Goal: Task Accomplishment & Management: Manage account settings

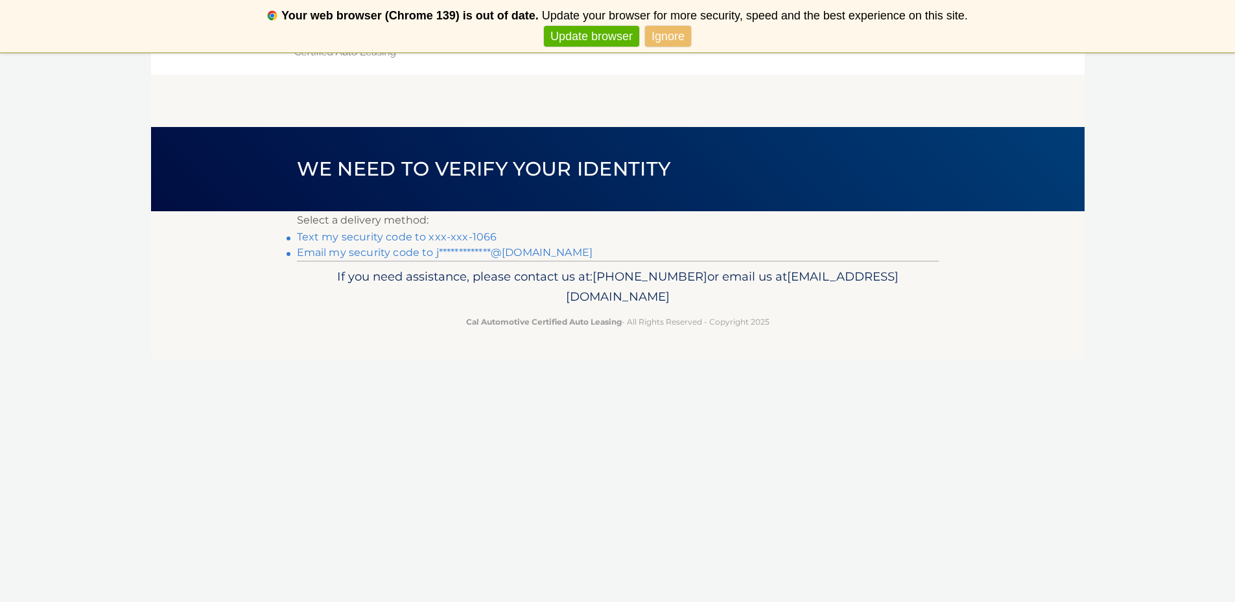
click at [471, 237] on link "Text my security code to xxx-xxx-1066" at bounding box center [397, 237] width 200 height 12
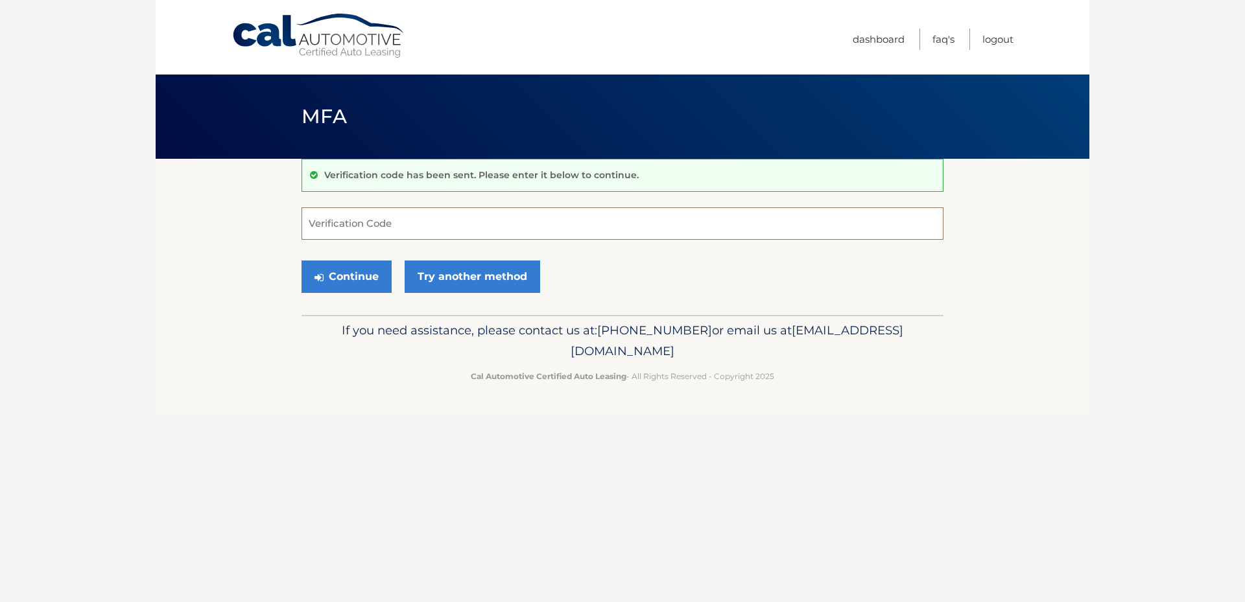
drag, startPoint x: 0, startPoint y: 0, endPoint x: 488, endPoint y: 242, distance: 544.2
drag, startPoint x: 488, startPoint y: 242, endPoint x: 427, endPoint y: 209, distance: 69.3
click at [429, 215] on input "Verification Code" at bounding box center [622, 223] width 642 height 32
type input "347895"
click at [357, 287] on button "Continue" at bounding box center [346, 277] width 90 height 32
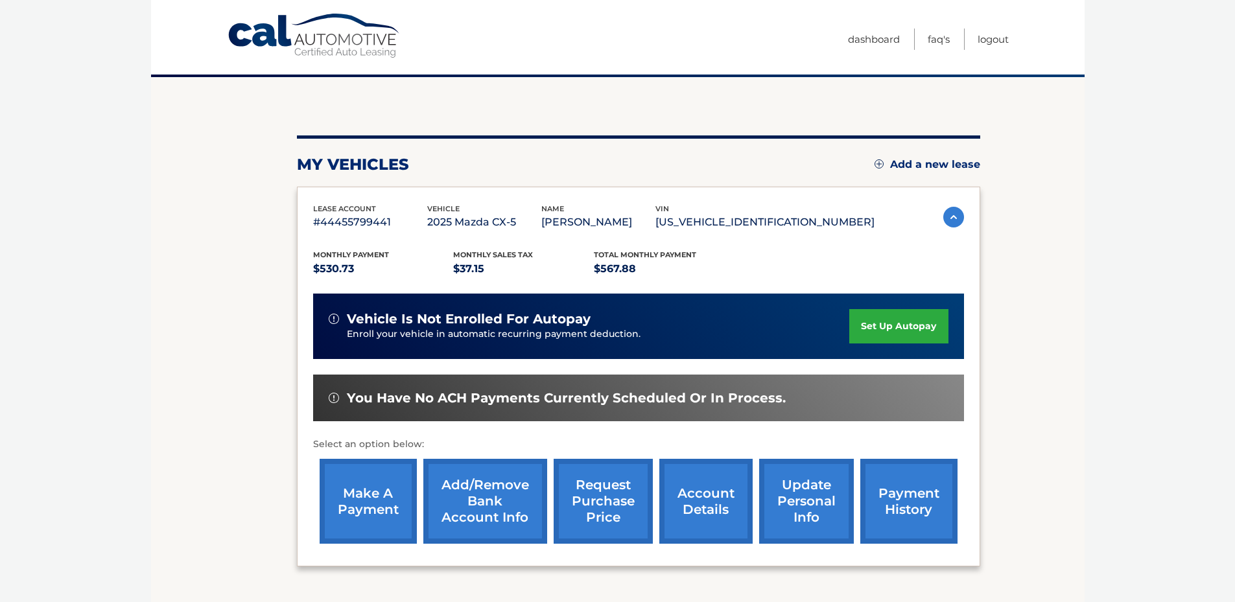
scroll to position [94, 0]
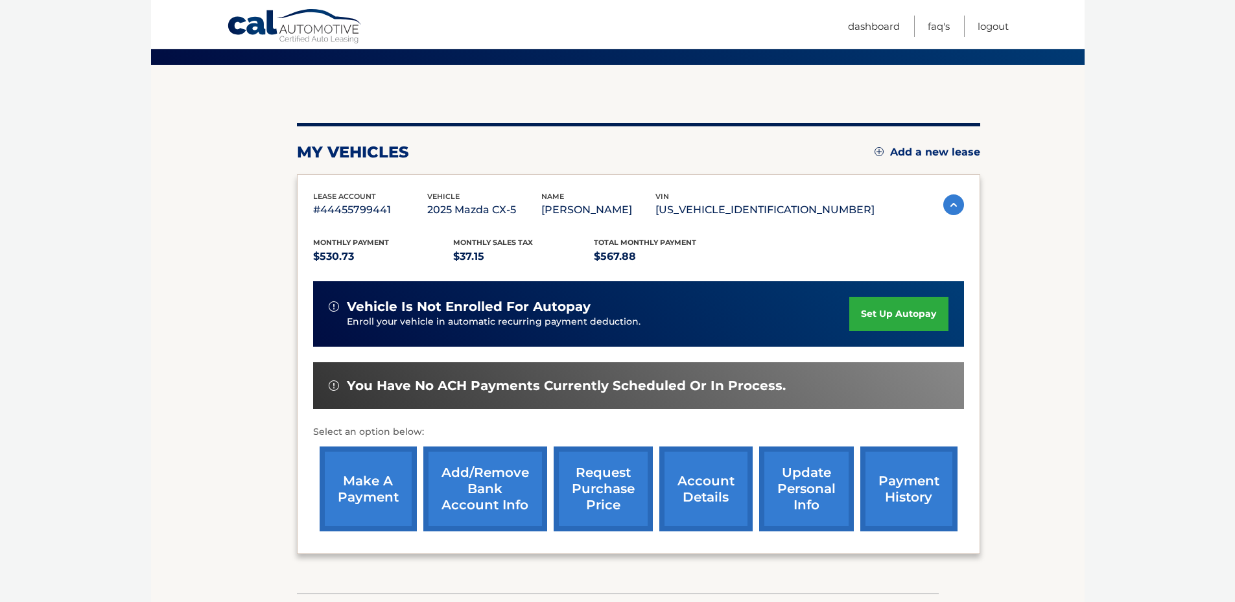
click at [683, 490] on link "account details" at bounding box center [705, 489] width 93 height 85
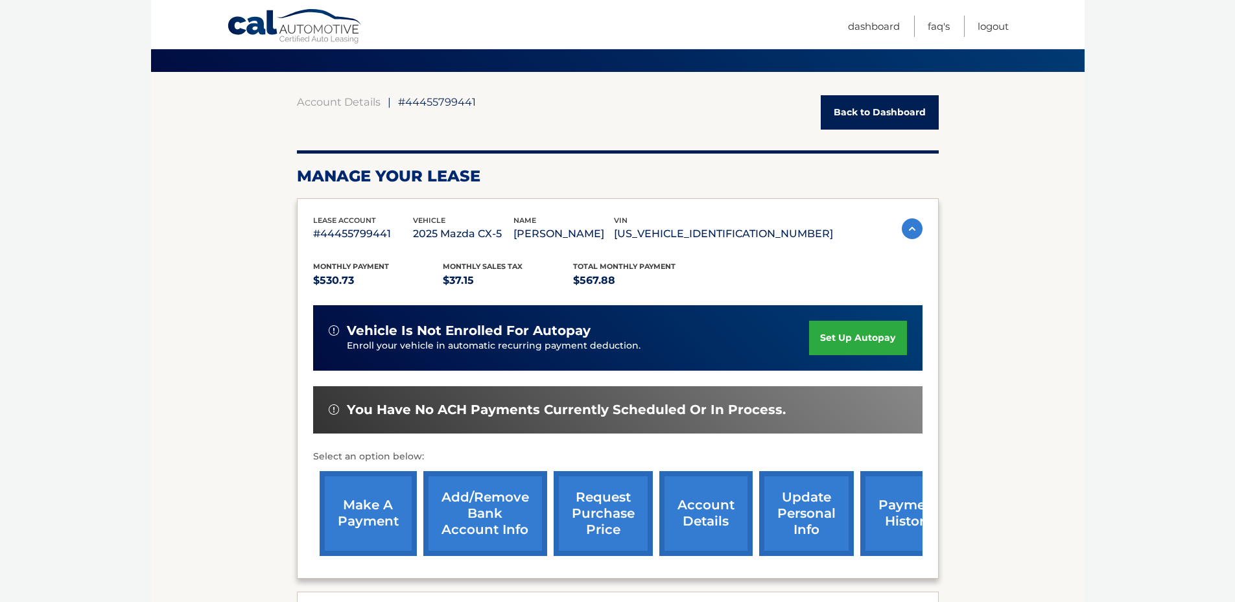
scroll to position [114, 0]
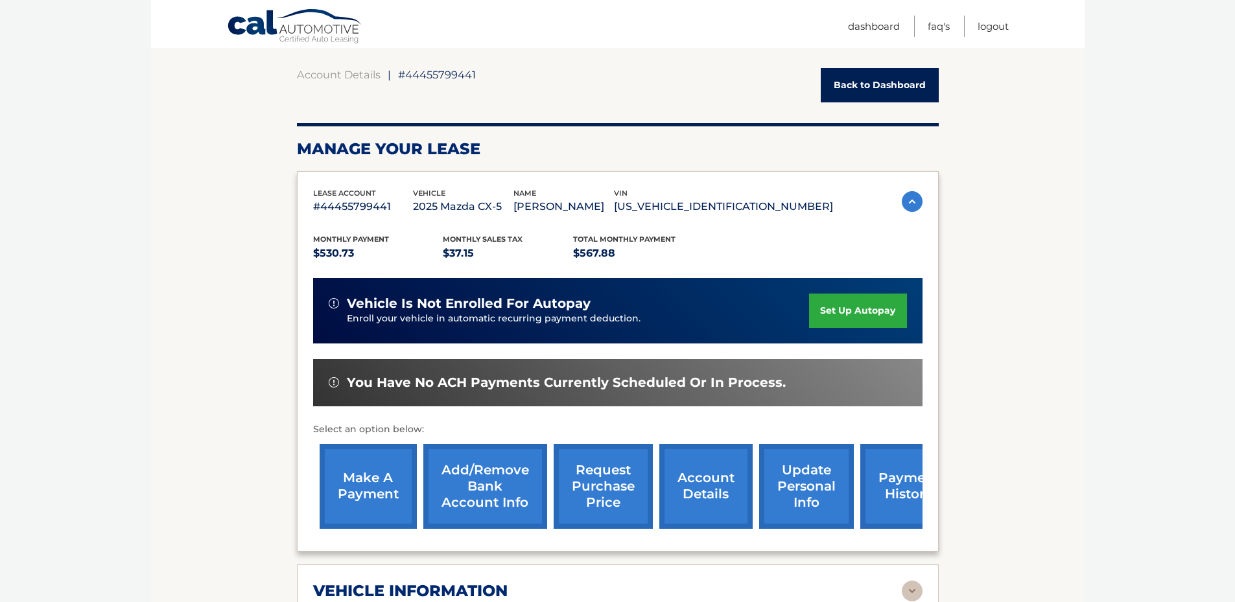
click at [851, 314] on link "set up autopay" at bounding box center [857, 311] width 97 height 34
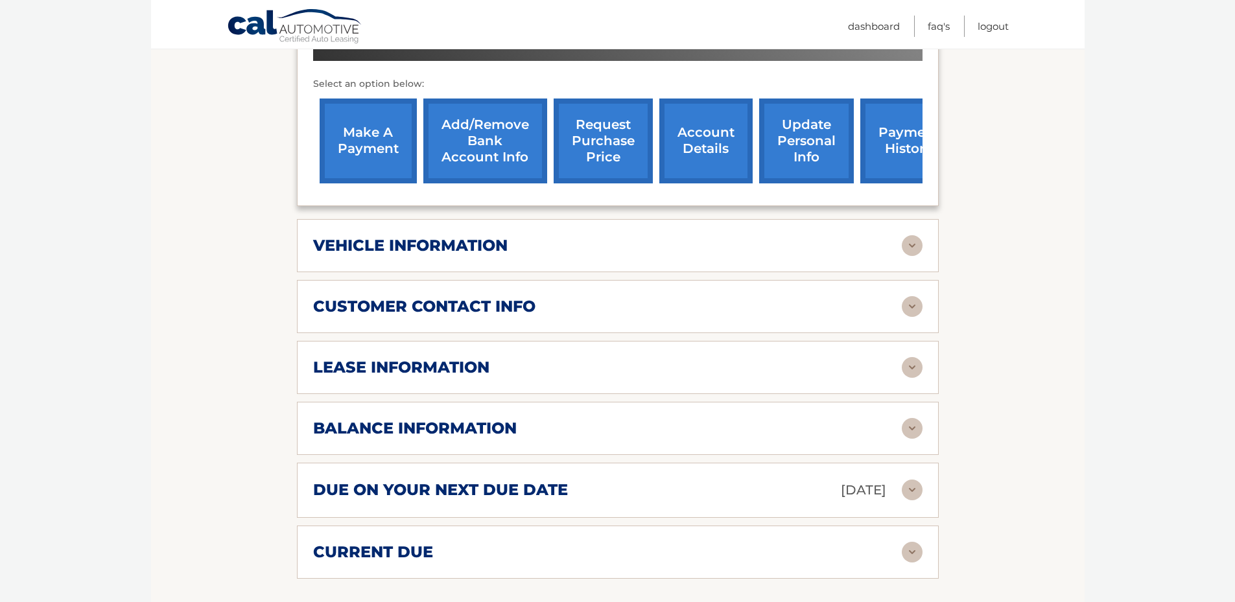
scroll to position [477, 0]
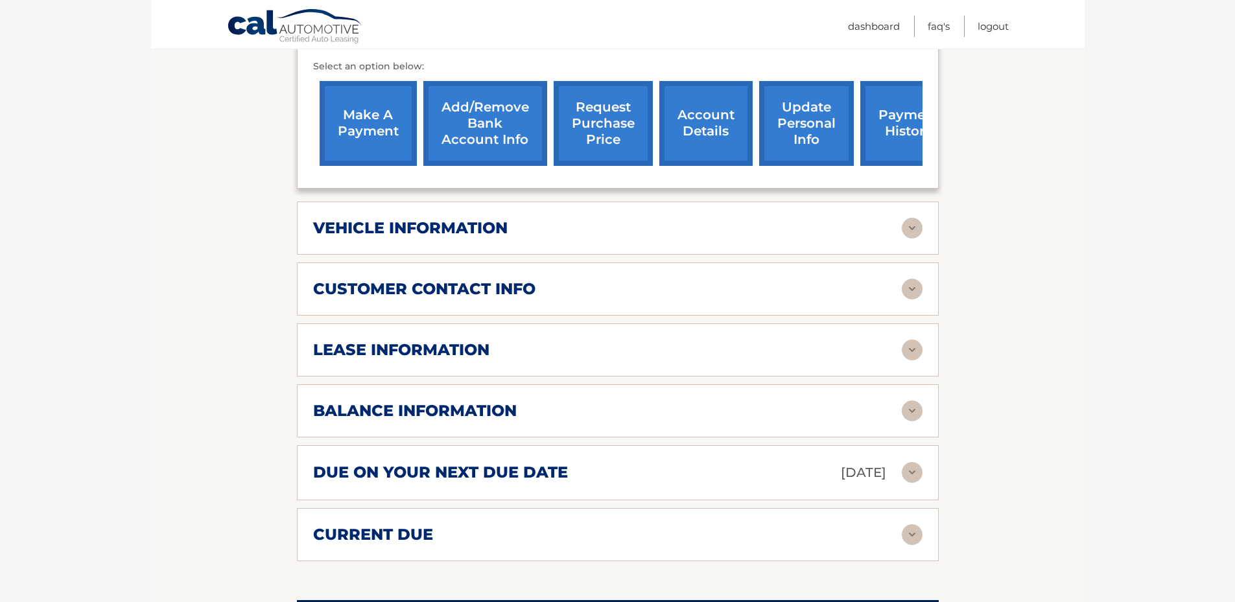
click at [918, 475] on div "due on your next due date Oct 08, 2025 Late Charges $0.00 Miscellaneous Charges…" at bounding box center [618, 472] width 642 height 55
click at [910, 472] on img at bounding box center [912, 472] width 21 height 21
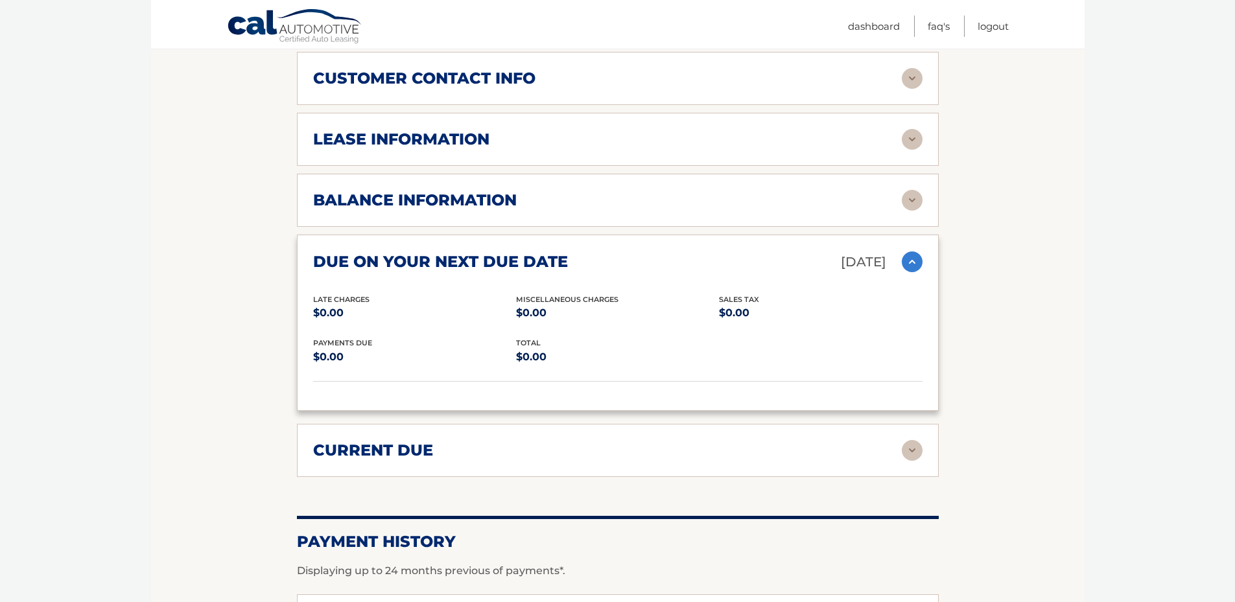
scroll to position [691, 0]
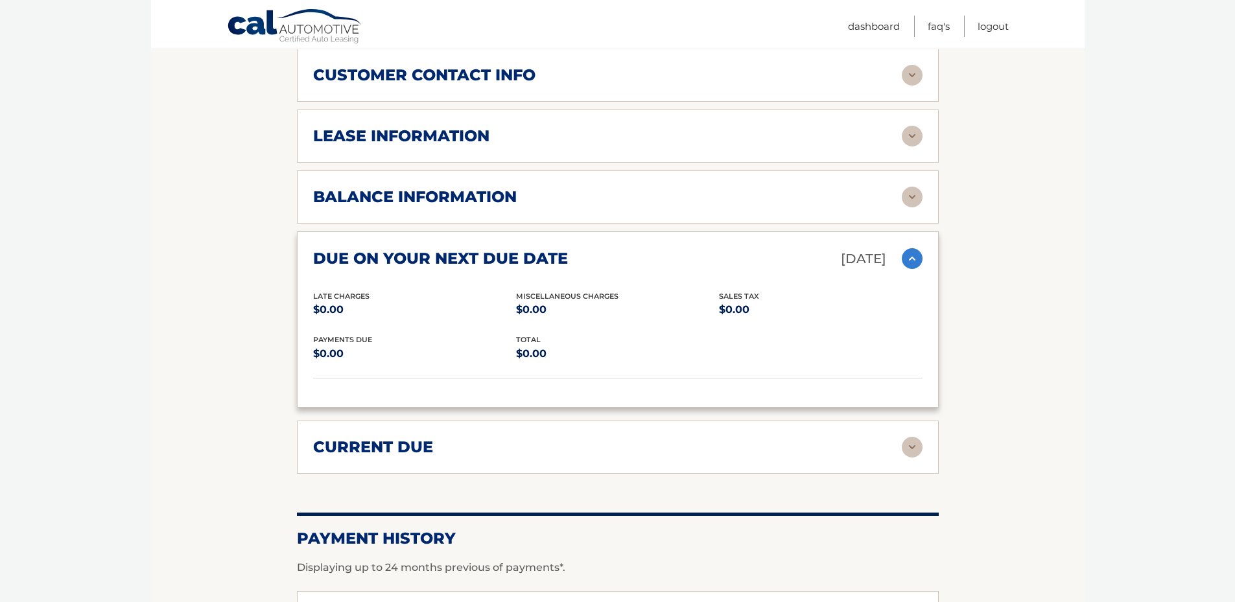
click at [913, 253] on img at bounding box center [912, 258] width 21 height 21
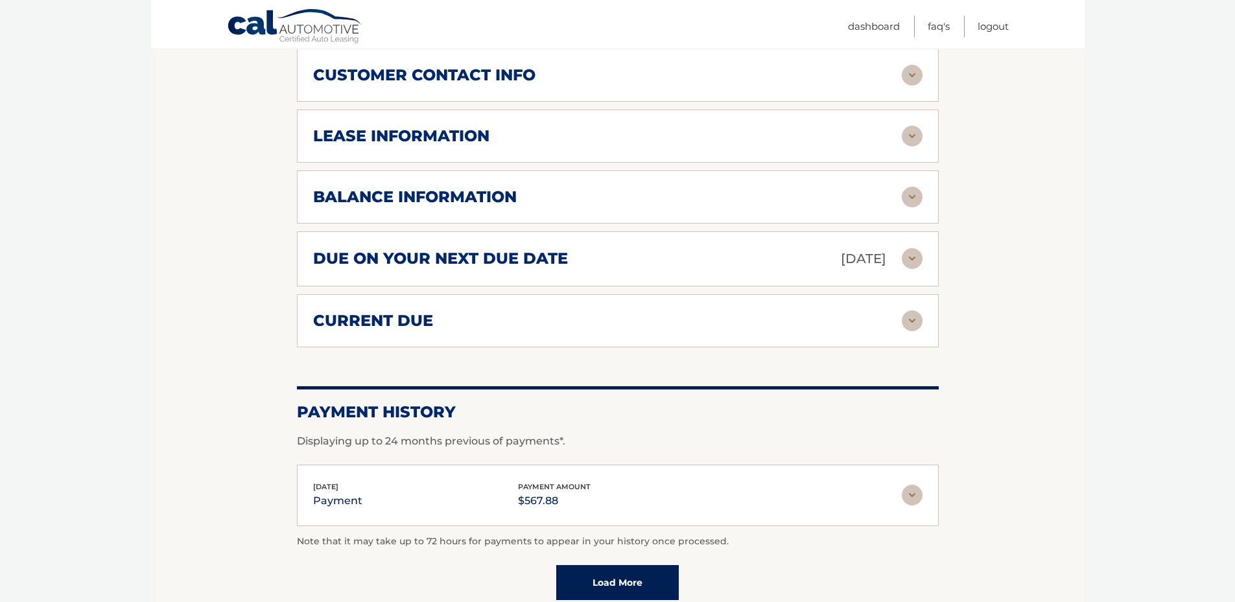
scroll to position [165, 0]
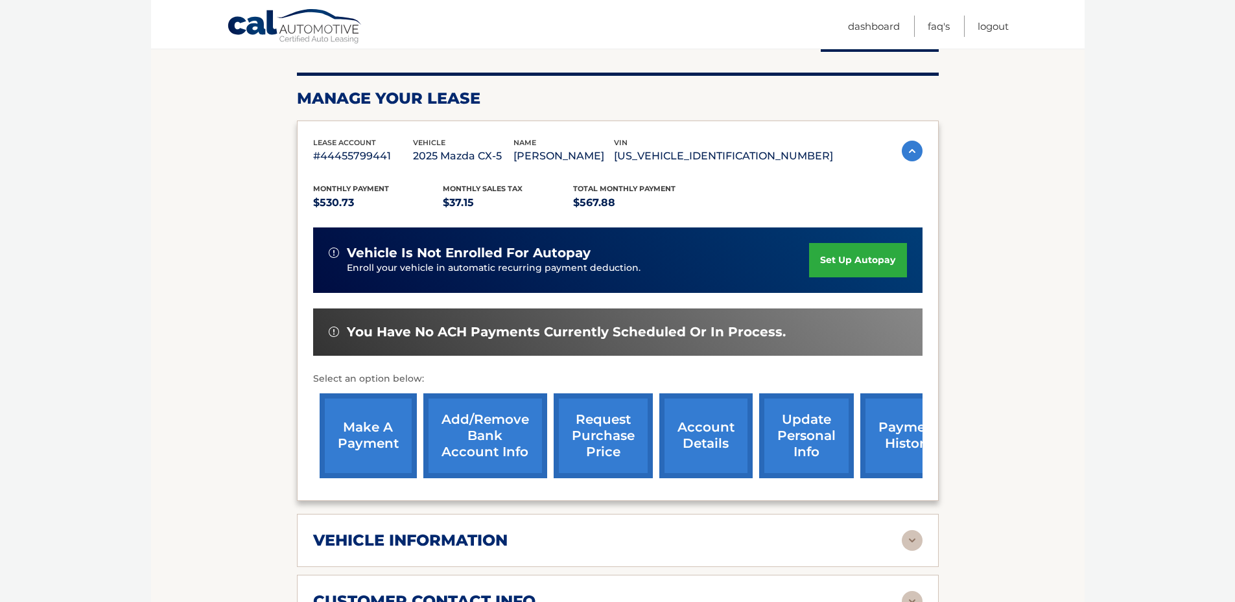
click at [870, 440] on link "payment history" at bounding box center [908, 436] width 97 height 85
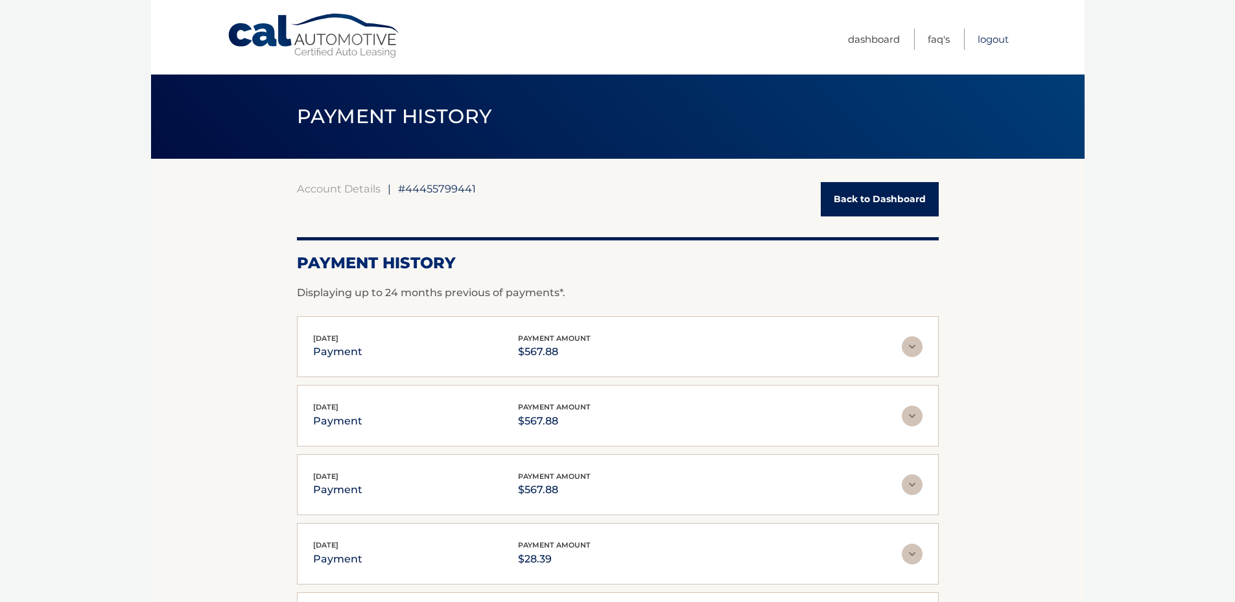
click at [994, 43] on link "Logout" at bounding box center [993, 39] width 31 height 21
